Goal: Go to known website: Access a specific website the user already knows

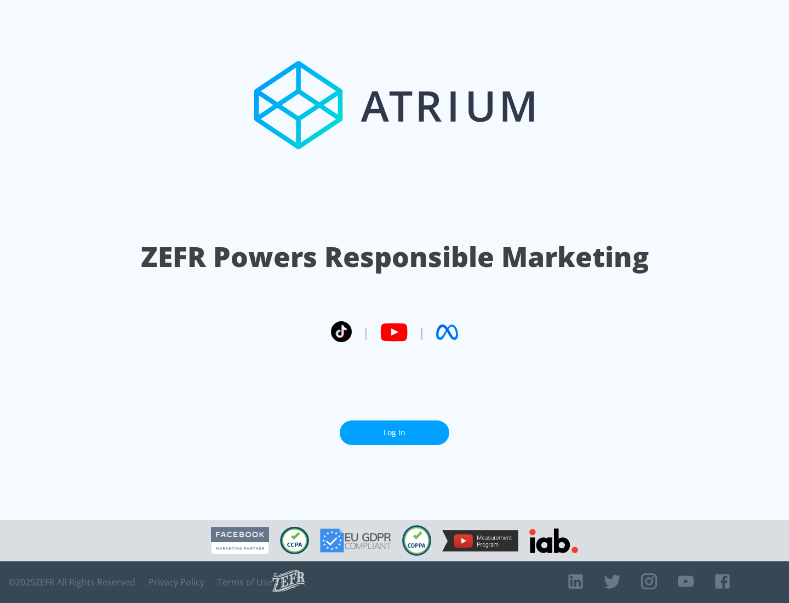
click at [394, 432] on link "Log In" at bounding box center [395, 432] width 110 height 25
